Goal: Task Accomplishment & Management: Use online tool/utility

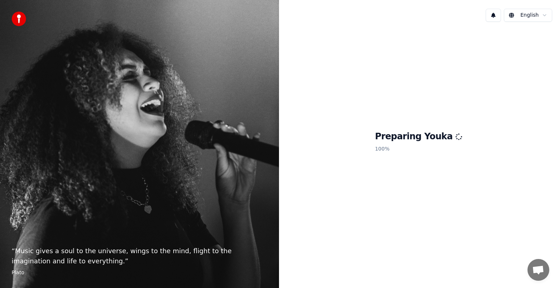
scroll to position [19, 0]
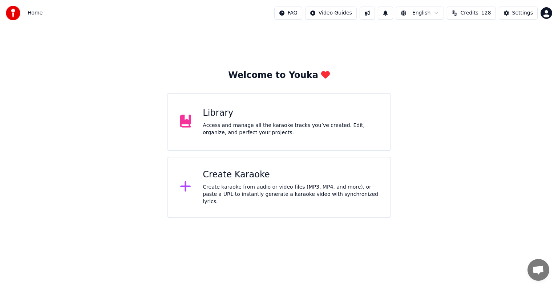
click at [262, 186] on div "Create karaoke from audio or video files (MP3, MP4, and more), or paste a URL t…" at bounding box center [290, 195] width 175 height 22
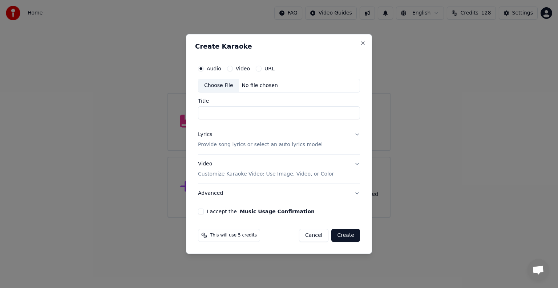
click at [214, 83] on div "Choose File" at bounding box center [218, 85] width 41 height 13
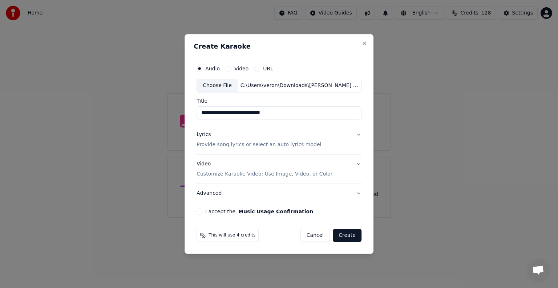
drag, startPoint x: 252, startPoint y: 113, endPoint x: 298, endPoint y: 116, distance: 45.9
click at [298, 116] on input "**********" at bounding box center [278, 112] width 165 height 13
drag, startPoint x: 236, startPoint y: 112, endPoint x: 158, endPoint y: 109, distance: 78.1
click at [158, 109] on body "Home FAQ Video Guides English Credits 128 Settings Welcome to Youka Library Acc…" at bounding box center [279, 109] width 558 height 218
click at [235, 112] on input "*******" at bounding box center [278, 112] width 165 height 13
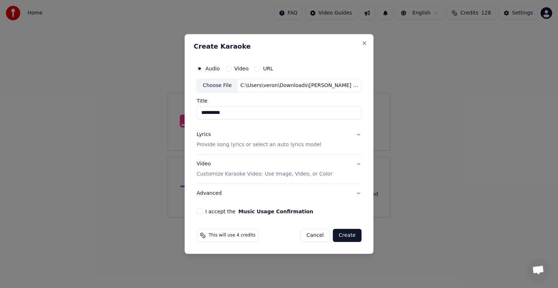
paste input "**********"
type input "**********"
click at [238, 142] on p "Provide song lyrics or select an auto lyrics model" at bounding box center [258, 144] width 125 height 7
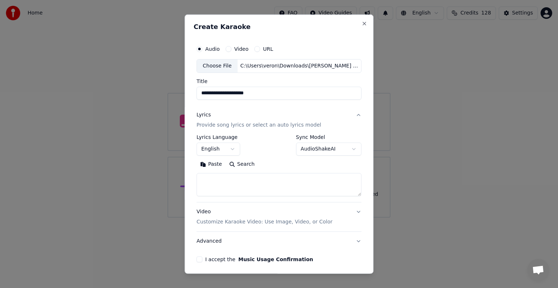
click at [227, 187] on textarea at bounding box center [278, 184] width 165 height 23
paste textarea "**********"
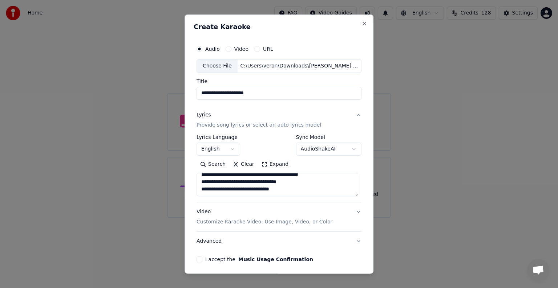
scroll to position [60, 0]
paste textarea "**********"
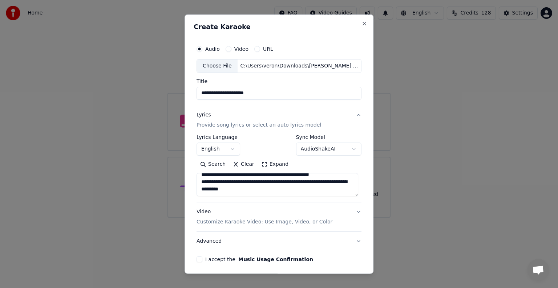
paste textarea "**********"
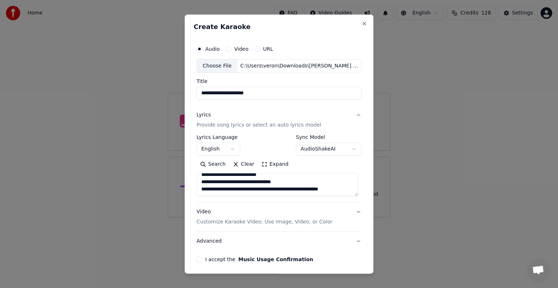
scroll to position [176, 0]
paste textarea "**********"
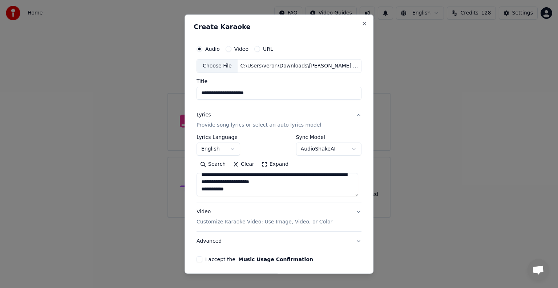
scroll to position [234, 0]
paste textarea "**********"
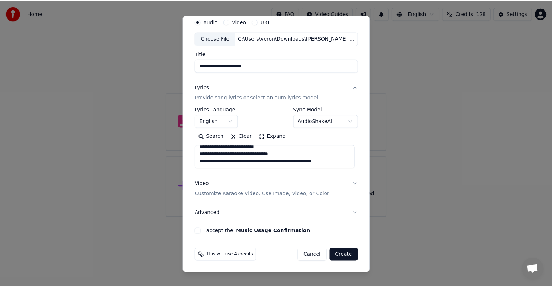
scroll to position [259, 0]
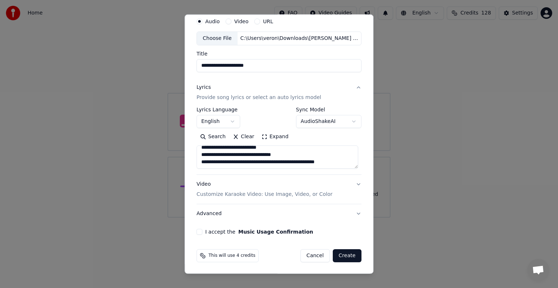
type textarea "**********"
click at [198, 232] on button "I accept the Music Usage Confirmation" at bounding box center [199, 232] width 6 height 6
click at [348, 257] on button "Create" at bounding box center [347, 256] width 29 height 13
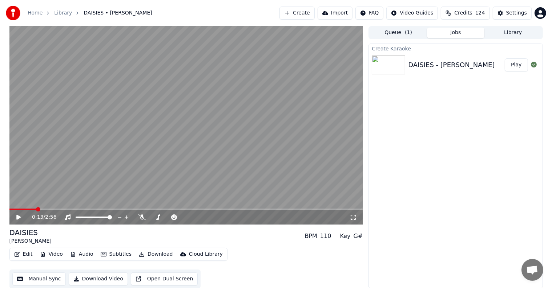
scroll to position [0, 0]
click at [522, 12] on div "Settings" at bounding box center [516, 12] width 21 height 7
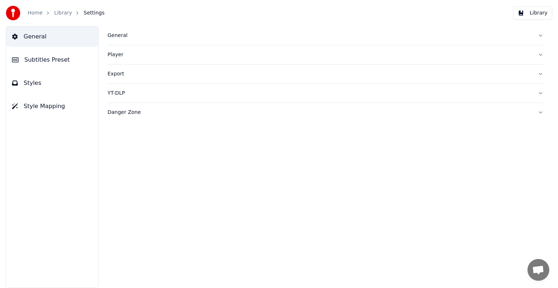
click at [45, 50] on button "Subtitles Preset" at bounding box center [52, 60] width 92 height 20
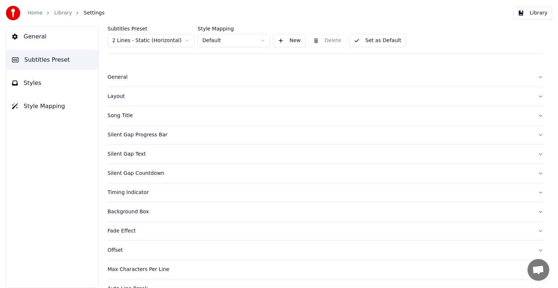
click at [150, 44] on html "Home Library Settings Library General Subtitles Preset Styles Style Mapping Sub…" at bounding box center [279, 144] width 558 height 288
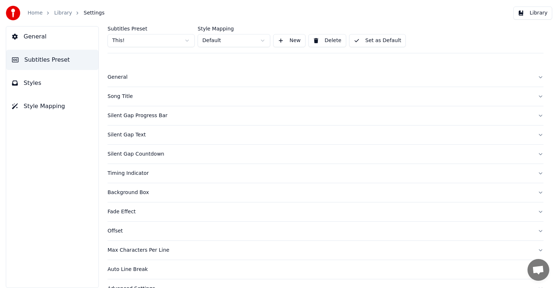
click at [123, 97] on div "Song Title" at bounding box center [320, 96] width 424 height 7
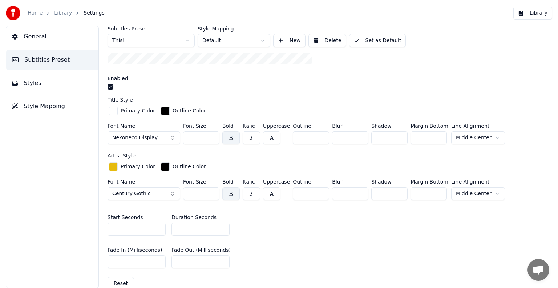
scroll to position [218, 0]
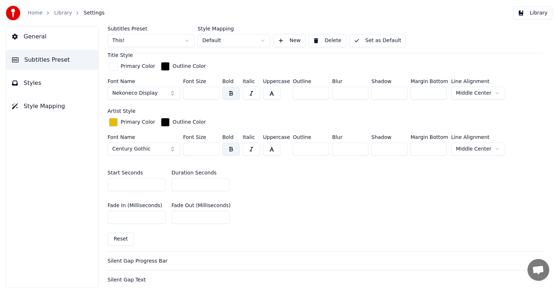
click at [223, 181] on input "*" at bounding box center [200, 184] width 58 height 13
type input "*"
click at [223, 181] on input "*" at bounding box center [200, 184] width 58 height 13
click at [368, 38] on button "Set as Default" at bounding box center [377, 40] width 57 height 13
click at [61, 13] on link "Library" at bounding box center [63, 12] width 18 height 7
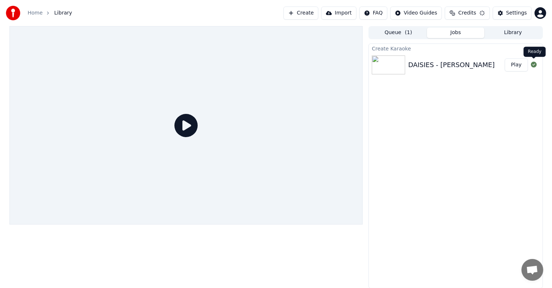
click at [522, 65] on button "Play" at bounding box center [515, 64] width 23 height 13
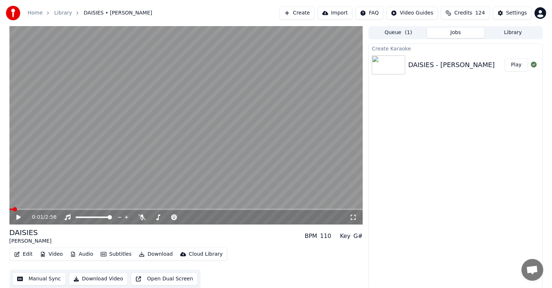
click at [504, 58] on button "Play" at bounding box center [515, 64] width 23 height 13
click at [17, 215] on icon at bounding box center [23, 218] width 17 height 6
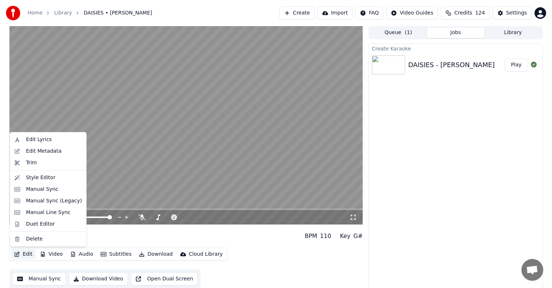
click at [30, 256] on button "Edit" at bounding box center [23, 255] width 24 height 10
click at [35, 148] on div "Edit Metadata" at bounding box center [44, 151] width 36 height 7
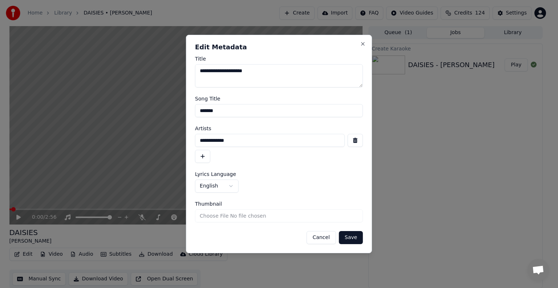
drag, startPoint x: 204, startPoint y: 109, endPoint x: 266, endPoint y: 117, distance: 62.7
click at [266, 117] on form "**********" at bounding box center [279, 150] width 168 height 188
type input "*******"
click at [357, 241] on button "Save" at bounding box center [351, 237] width 24 height 13
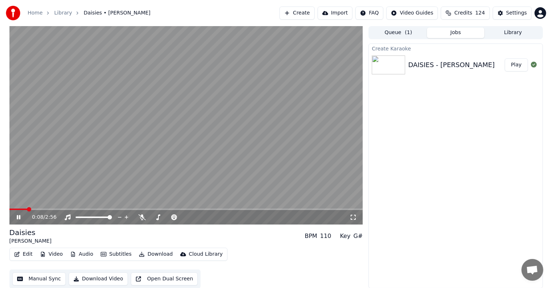
click at [17, 215] on icon at bounding box center [23, 218] width 17 height 6
click at [510, 10] on div "Settings" at bounding box center [516, 12] width 21 height 7
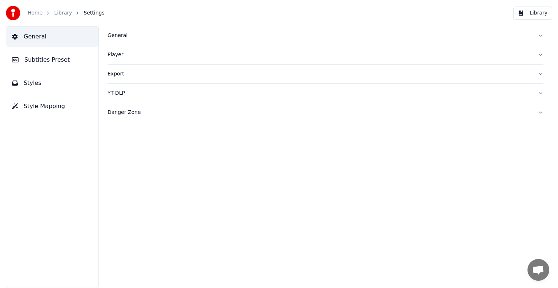
click at [47, 59] on span "Subtitles Preset" at bounding box center [46, 60] width 45 height 9
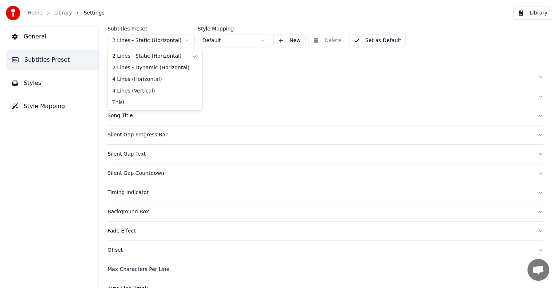
click at [119, 39] on html "Home Library Settings Library General Subtitles Preset Styles Style Mapping Sub…" at bounding box center [279, 144] width 558 height 288
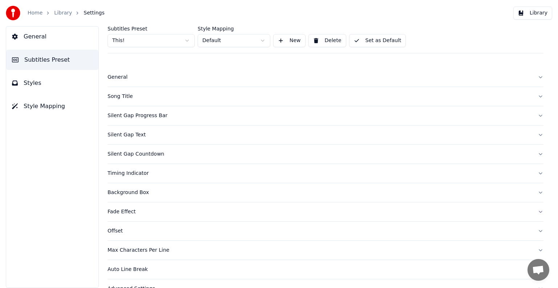
click at [126, 96] on div "Song Title" at bounding box center [320, 96] width 424 height 7
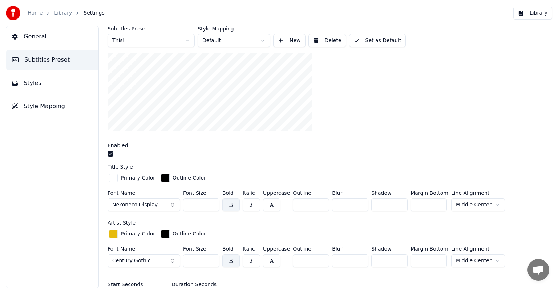
scroll to position [109, 0]
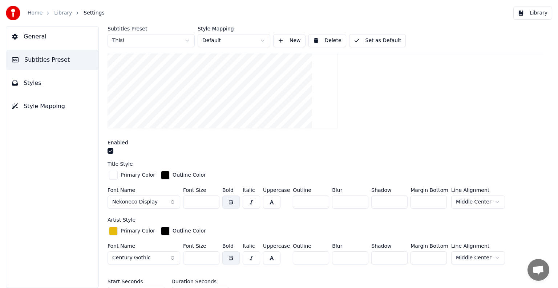
drag, startPoint x: 183, startPoint y: 201, endPoint x: 205, endPoint y: 201, distance: 21.8
click at [205, 201] on input "***" at bounding box center [201, 202] width 36 height 13
type input "***"
click at [375, 38] on button "Set as Default" at bounding box center [377, 40] width 57 height 13
click at [61, 12] on link "Library" at bounding box center [63, 12] width 18 height 7
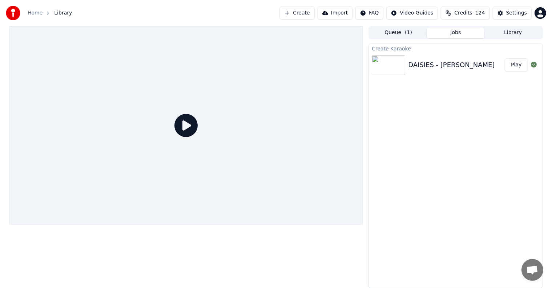
click at [518, 65] on button "Play" at bounding box center [515, 64] width 23 height 13
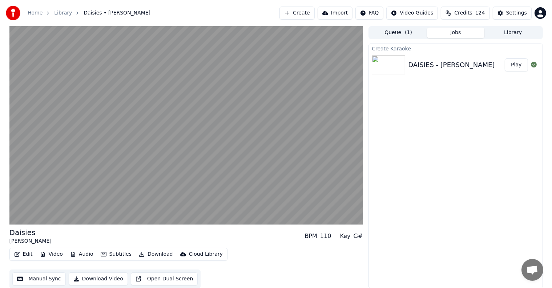
click at [504, 58] on button "Play" at bounding box center [515, 64] width 23 height 13
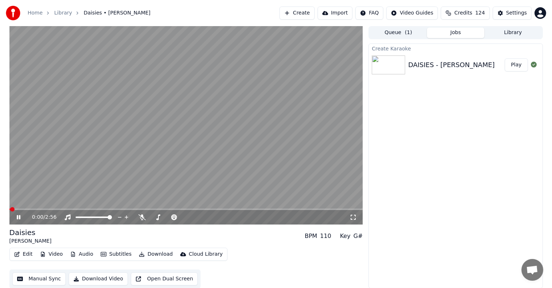
click at [19, 218] on icon at bounding box center [19, 217] width 4 height 4
click at [36, 276] on button "Manual Sync" at bounding box center [38, 279] width 53 height 13
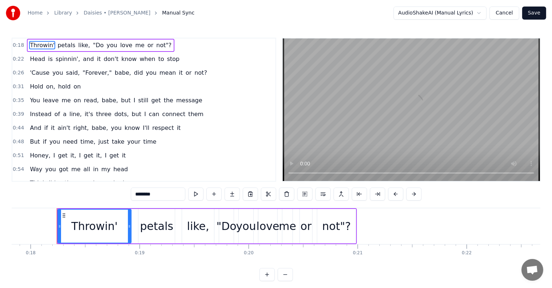
scroll to position [0, 1951]
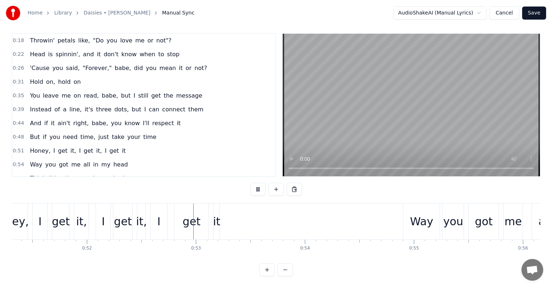
scroll to position [0, 5666]
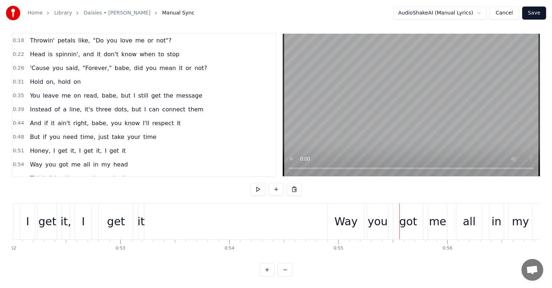
click at [334, 204] on div "Way" at bounding box center [346, 222] width 36 height 36
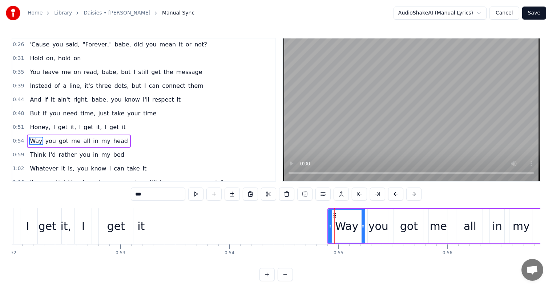
scroll to position [58, 0]
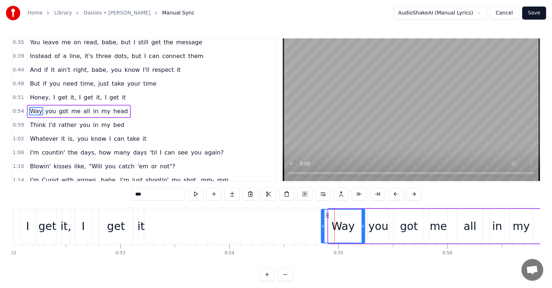
drag, startPoint x: 330, startPoint y: 227, endPoint x: 322, endPoint y: 228, distance: 7.8
click at [322, 228] on icon at bounding box center [322, 227] width 3 height 6
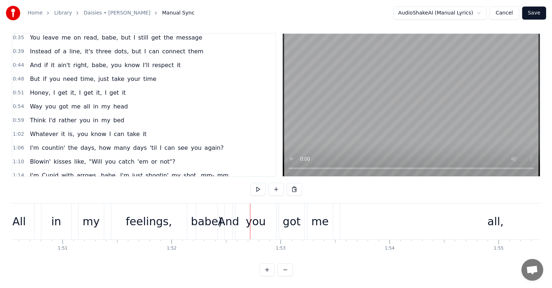
scroll to position [0, 11968]
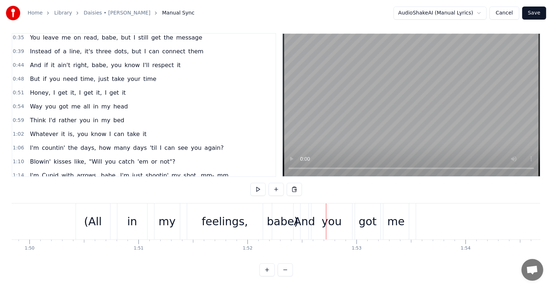
click at [96, 214] on div "(All" at bounding box center [93, 222] width 18 height 16
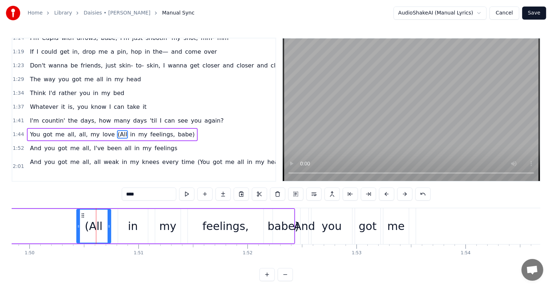
scroll to position [219, 0]
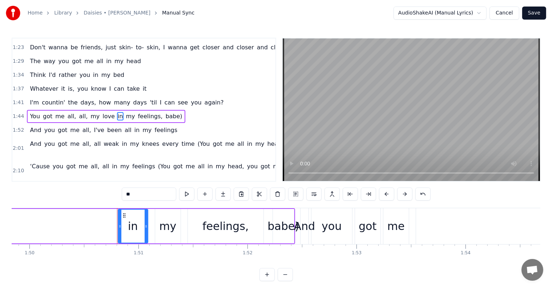
type input "***"
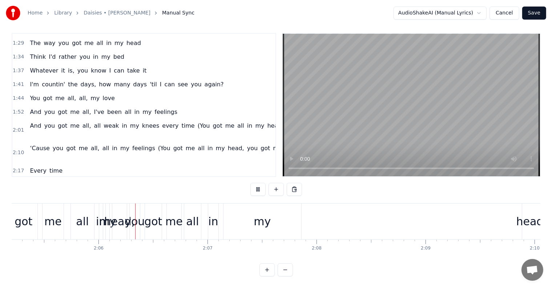
scroll to position [0, 13657]
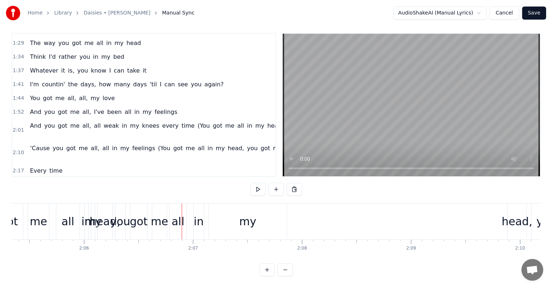
click at [197, 122] on span "(You" at bounding box center [204, 126] width 14 height 8
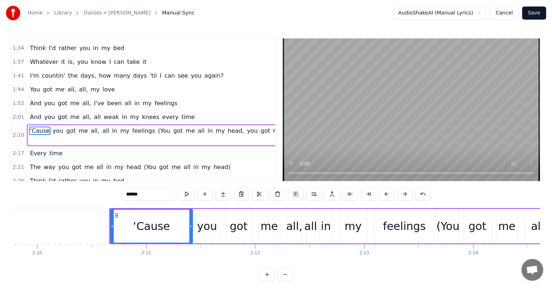
scroll to position [259, 0]
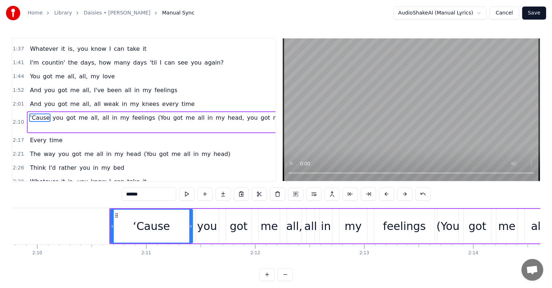
click at [157, 114] on span "(You" at bounding box center [164, 118] width 14 height 8
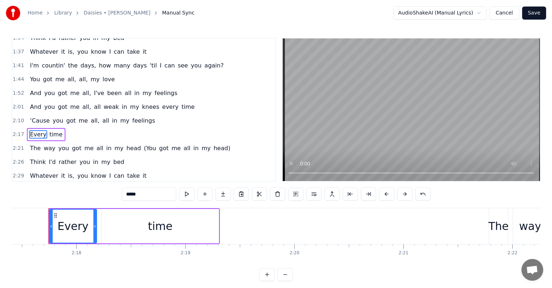
scroll to position [258, 0]
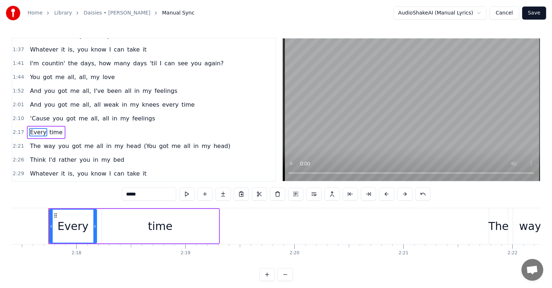
click at [143, 142] on span "(You" at bounding box center [150, 146] width 14 height 8
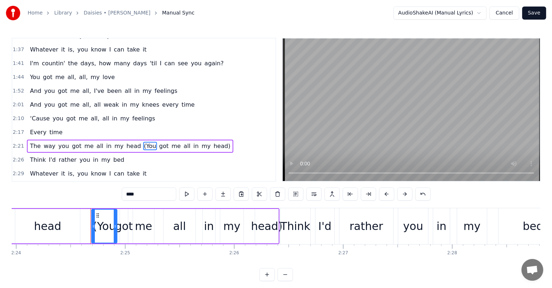
scroll to position [0, 15728]
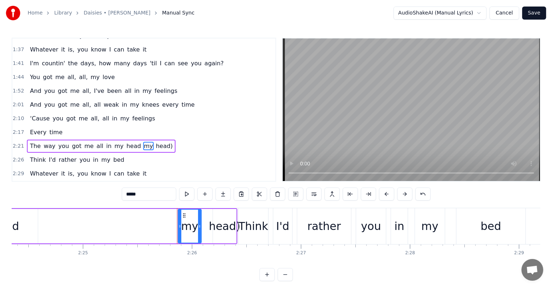
type input "*****"
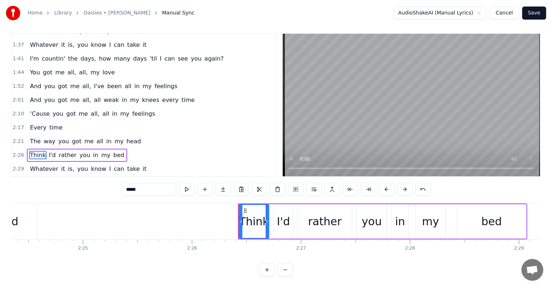
scroll to position [11, 0]
click at [174, 80] on div "1:52 And you got me all, I've been all in my feelings" at bounding box center [143, 87] width 263 height 14
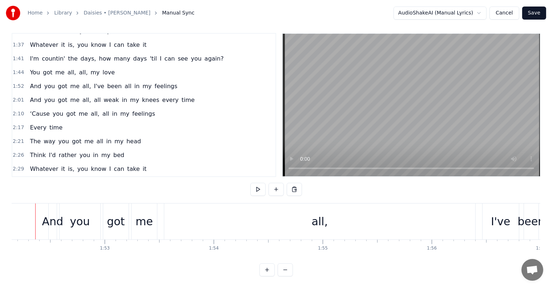
scroll to position [0, 12207]
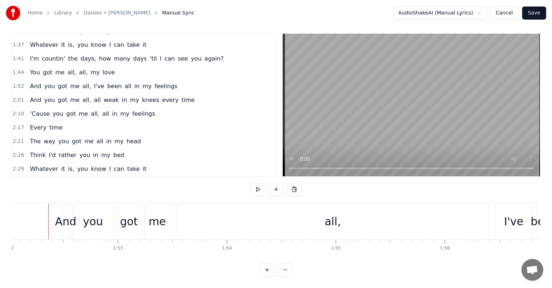
click at [64, 214] on div "And" at bounding box center [65, 222] width 21 height 16
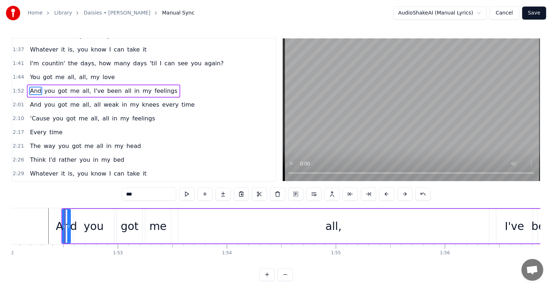
scroll to position [229, 0]
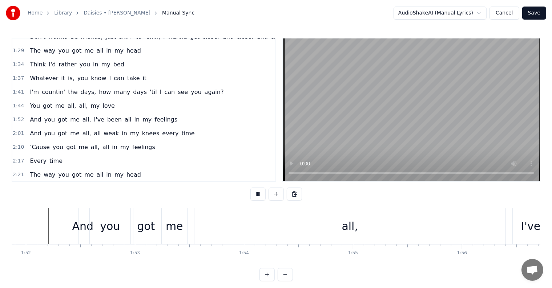
scroll to position [11, 0]
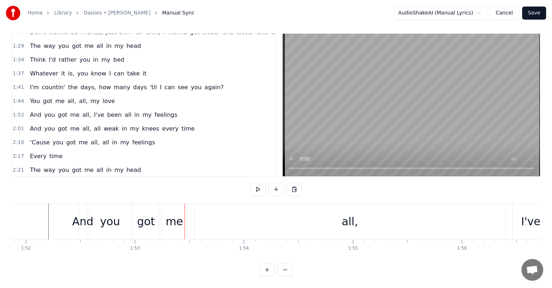
click at [83, 214] on div "And" at bounding box center [82, 222] width 21 height 16
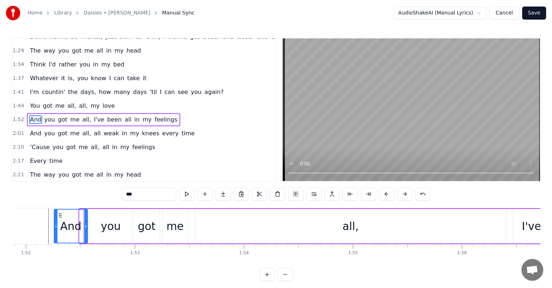
drag, startPoint x: 80, startPoint y: 220, endPoint x: 55, endPoint y: 218, distance: 24.8
click at [55, 218] on div at bounding box center [55, 226] width 3 height 33
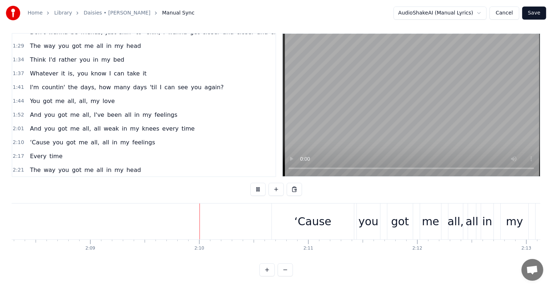
scroll to position [0, 14063]
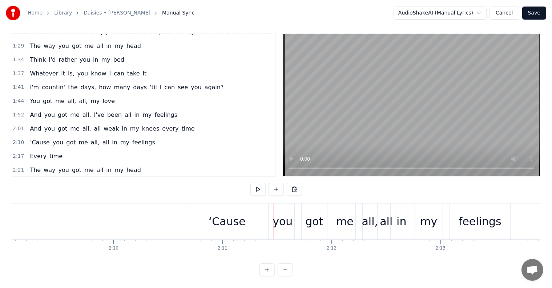
click at [200, 215] on div "‘Cause" at bounding box center [227, 222] width 82 height 36
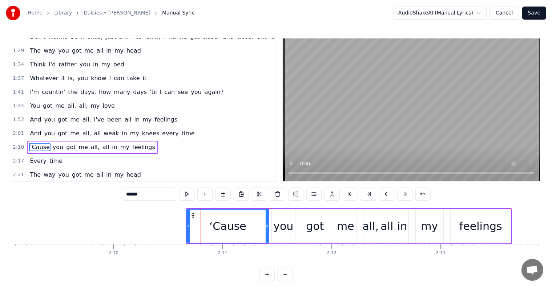
scroll to position [256, 0]
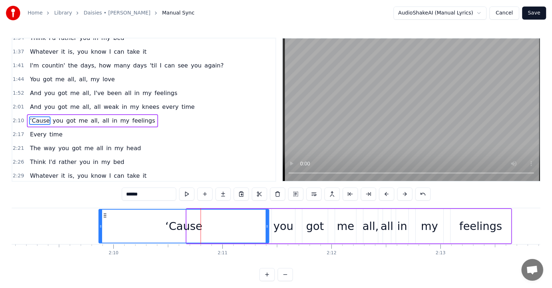
drag, startPoint x: 187, startPoint y: 226, endPoint x: 99, endPoint y: 214, distance: 88.7
click at [99, 214] on div at bounding box center [100, 226] width 3 height 33
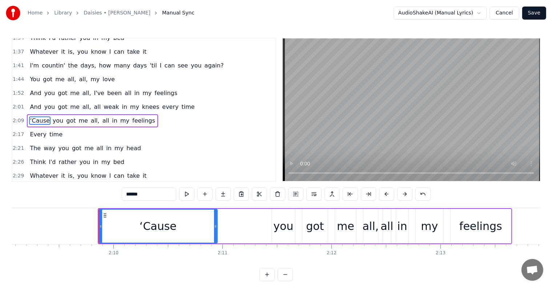
drag, startPoint x: 266, startPoint y: 230, endPoint x: 215, endPoint y: 230, distance: 51.6
click at [215, 230] on div at bounding box center [215, 226] width 3 height 33
click at [282, 227] on div "you" at bounding box center [283, 226] width 20 height 16
type input "***"
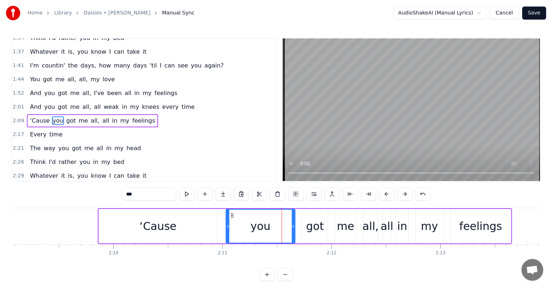
drag, startPoint x: 272, startPoint y: 227, endPoint x: 225, endPoint y: 224, distance: 46.9
click at [226, 224] on icon at bounding box center [227, 227] width 3 height 6
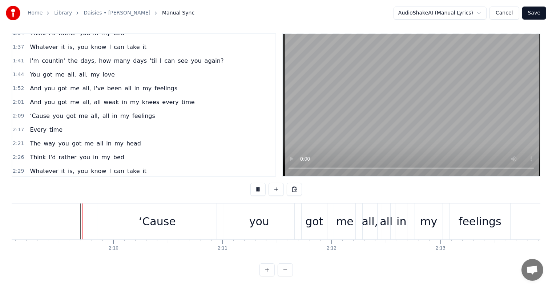
scroll to position [11, 0]
drag, startPoint x: 158, startPoint y: 217, endPoint x: 186, endPoint y: 219, distance: 27.3
click at [158, 217] on div "‘Cause" at bounding box center [157, 222] width 37 height 16
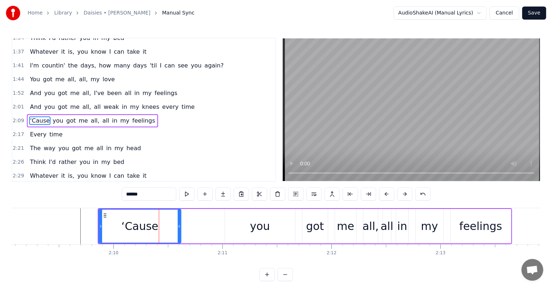
drag, startPoint x: 215, startPoint y: 227, endPoint x: 177, endPoint y: 222, distance: 38.4
click at [178, 222] on div at bounding box center [179, 226] width 3 height 33
click at [250, 226] on div "you" at bounding box center [260, 226] width 70 height 35
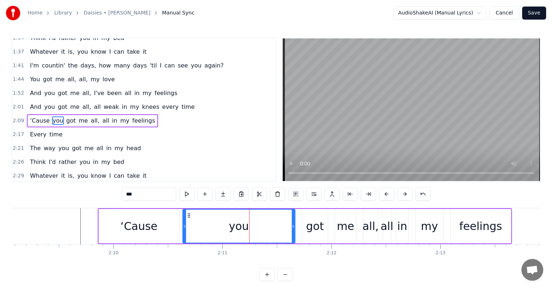
drag, startPoint x: 226, startPoint y: 230, endPoint x: 184, endPoint y: 226, distance: 42.3
click at [184, 226] on div at bounding box center [184, 226] width 3 height 33
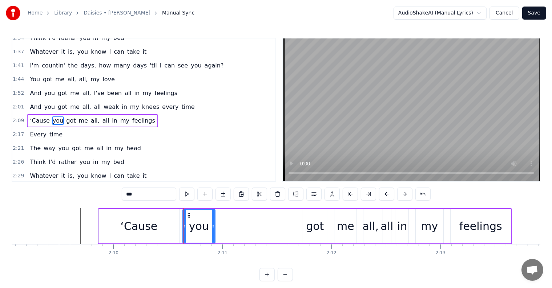
drag, startPoint x: 293, startPoint y: 230, endPoint x: 214, endPoint y: 227, distance: 80.0
click at [214, 227] on div at bounding box center [213, 226] width 3 height 33
click at [321, 231] on div "got" at bounding box center [315, 226] width 18 height 16
type input "***"
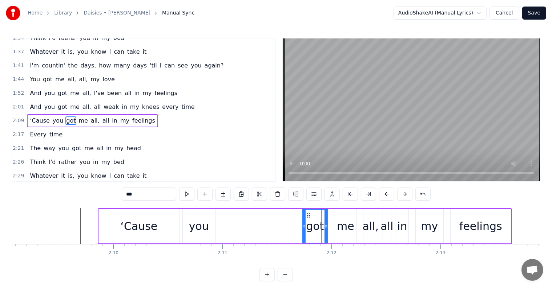
click at [301, 227] on div "‘Cause you got me all, all in my feelings" at bounding box center [305, 226] width 414 height 36
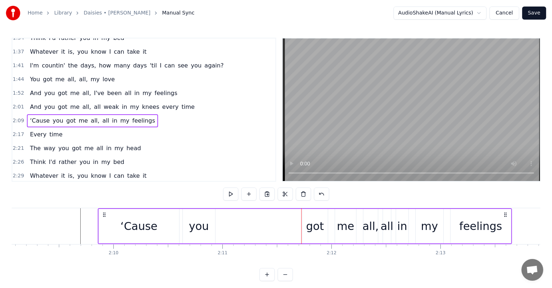
click at [303, 227] on div "got" at bounding box center [314, 226] width 25 height 35
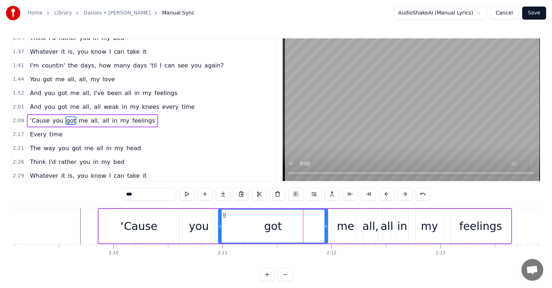
drag, startPoint x: 303, startPoint y: 227, endPoint x: 225, endPoint y: 221, distance: 78.3
click at [219, 224] on icon at bounding box center [220, 227] width 3 height 6
click at [327, 230] on div "got" at bounding box center [273, 226] width 110 height 35
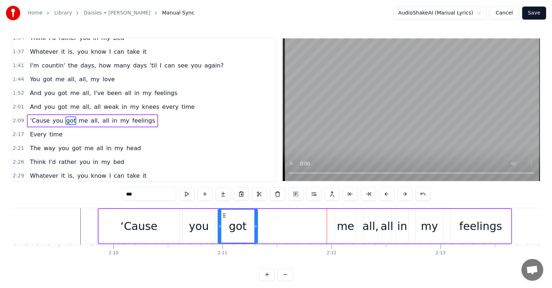
drag, startPoint x: 326, startPoint y: 230, endPoint x: 256, endPoint y: 224, distance: 70.3
click at [256, 224] on div at bounding box center [255, 226] width 3 height 33
click at [345, 228] on div "me" at bounding box center [345, 226] width 17 height 16
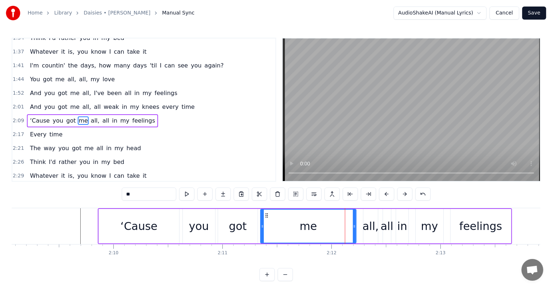
drag, startPoint x: 336, startPoint y: 227, endPoint x: 262, endPoint y: 225, distance: 74.5
click at [262, 225] on icon at bounding box center [262, 227] width 3 height 6
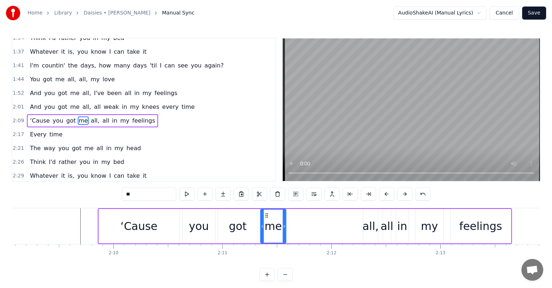
drag, startPoint x: 353, startPoint y: 227, endPoint x: 283, endPoint y: 226, distance: 70.1
click at [283, 226] on icon at bounding box center [284, 227] width 3 height 6
click at [371, 231] on div "all," at bounding box center [370, 226] width 16 height 16
type input "****"
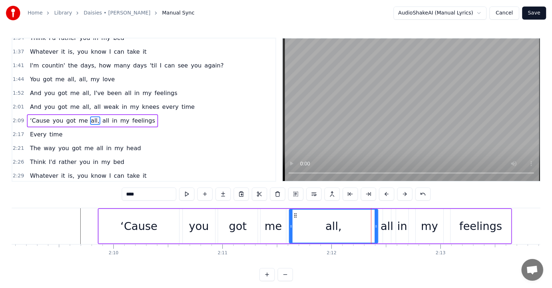
drag, startPoint x: 363, startPoint y: 227, endPoint x: 289, endPoint y: 221, distance: 74.4
click at [289, 221] on div at bounding box center [290, 226] width 3 height 33
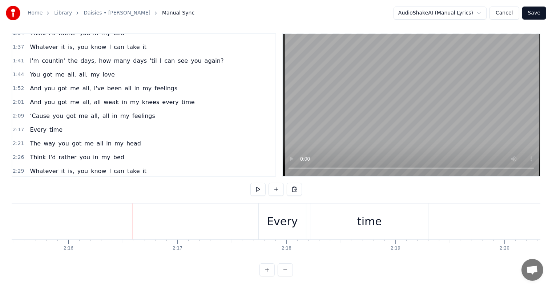
scroll to position [0, 14936]
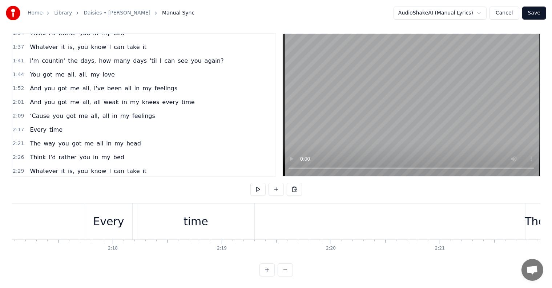
click at [104, 214] on div "Every" at bounding box center [108, 222] width 31 height 16
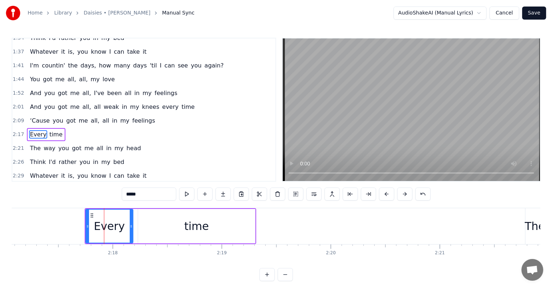
scroll to position [258, 0]
